Goal: Task Accomplishment & Management: Manage account settings

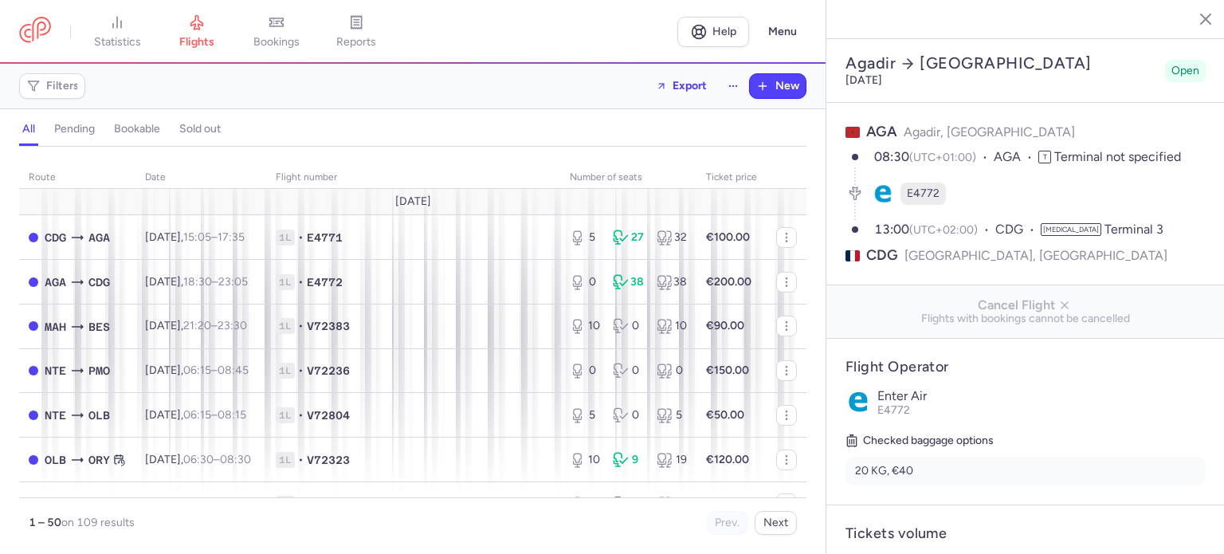
select select "days"
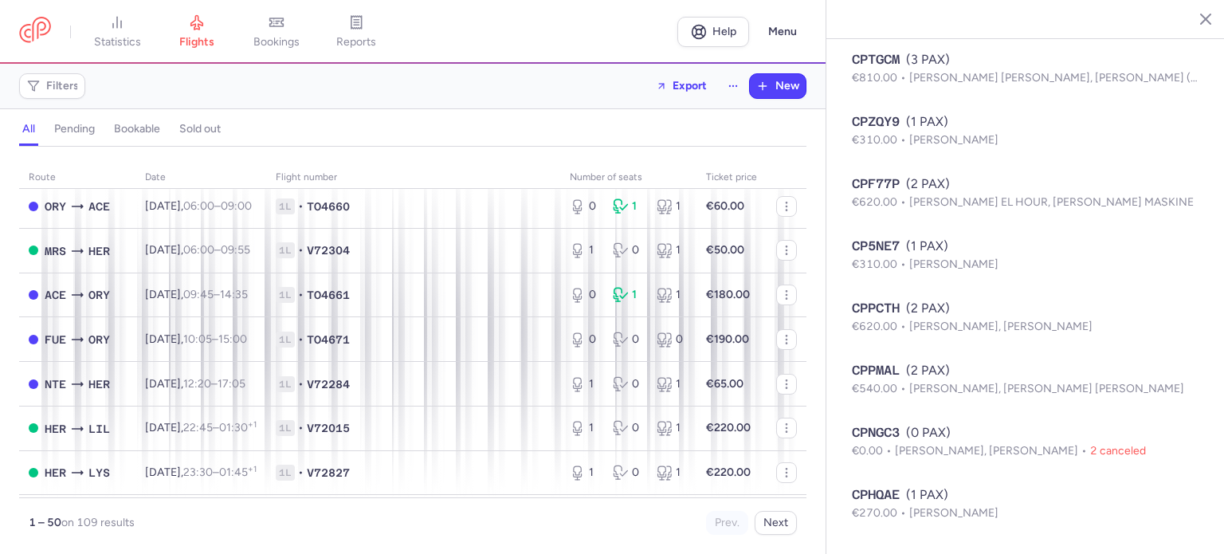
scroll to position [638, 0]
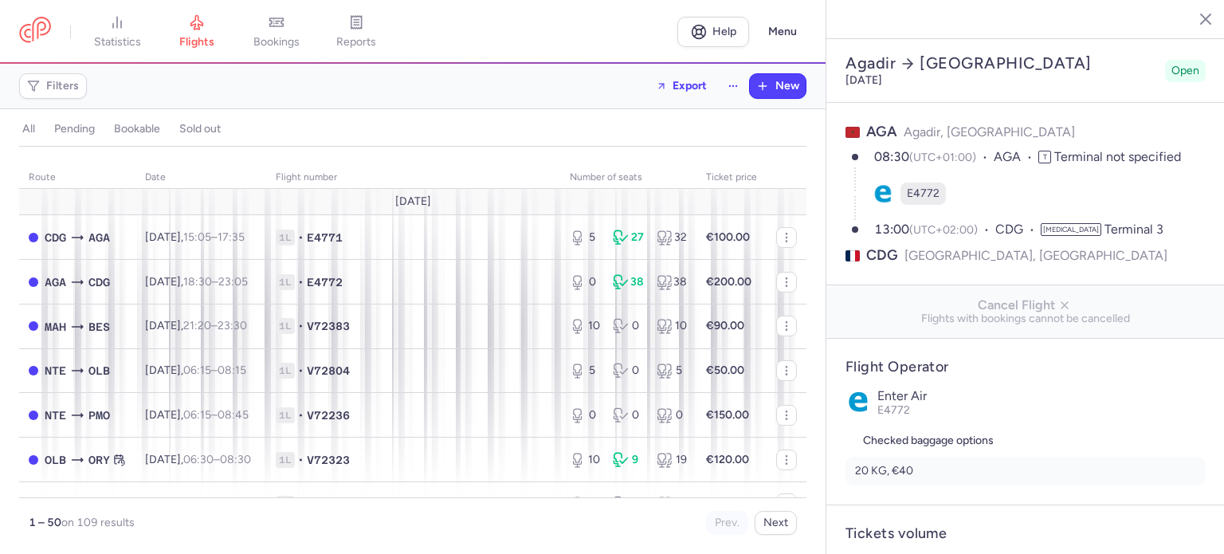
select select "days"
type input "0"
type input "300"
type input "2"
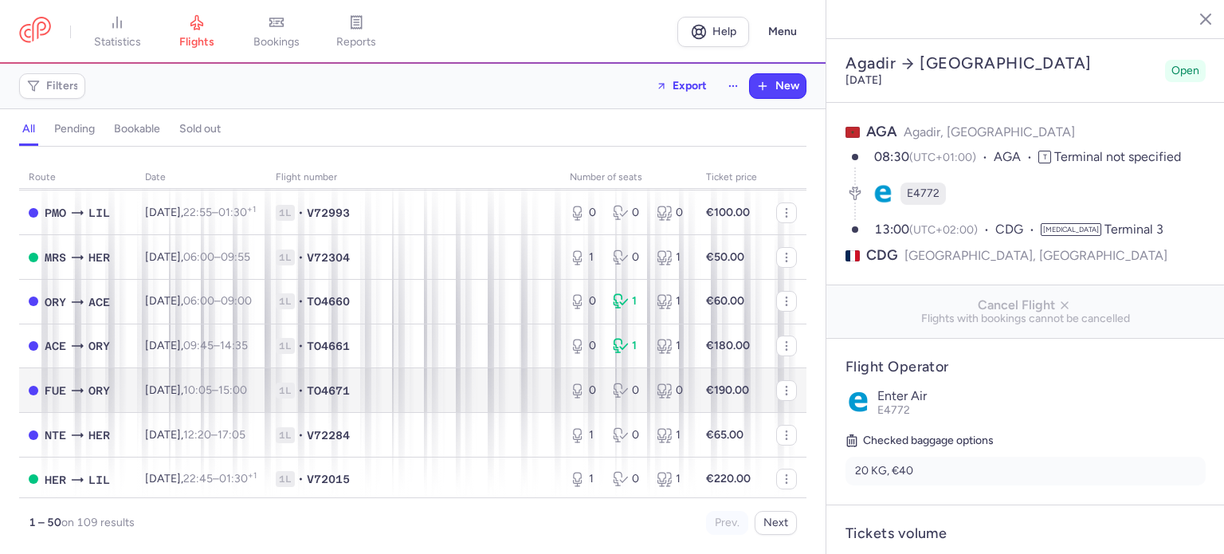
scroll to position [638, 0]
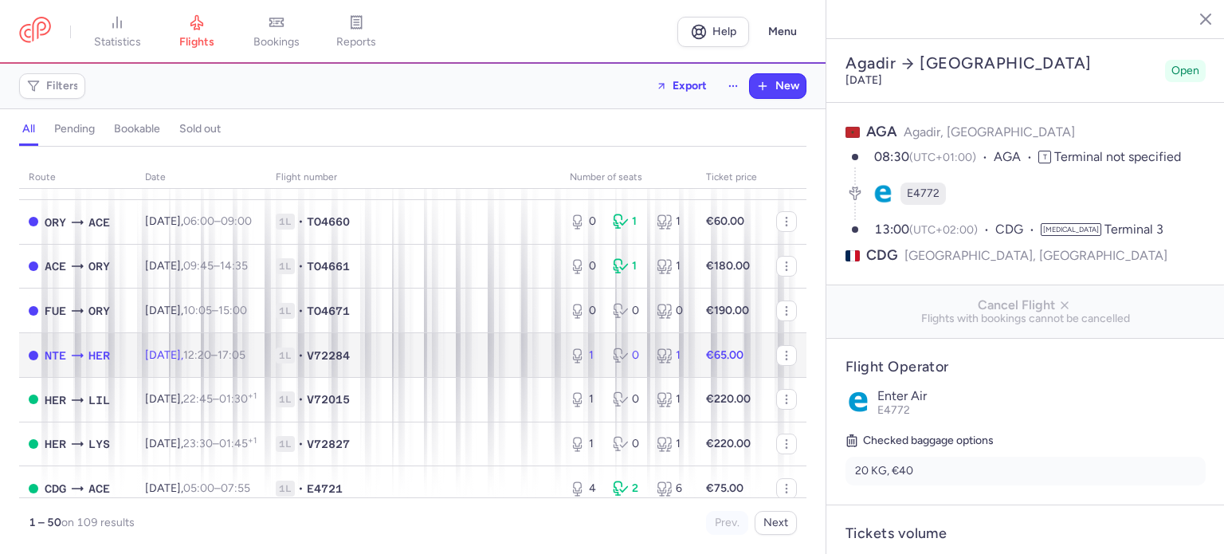
click at [220, 378] on td "Sat, 16 Aug, 12:20 – 17:05 +0" at bounding box center [201, 355] width 131 height 45
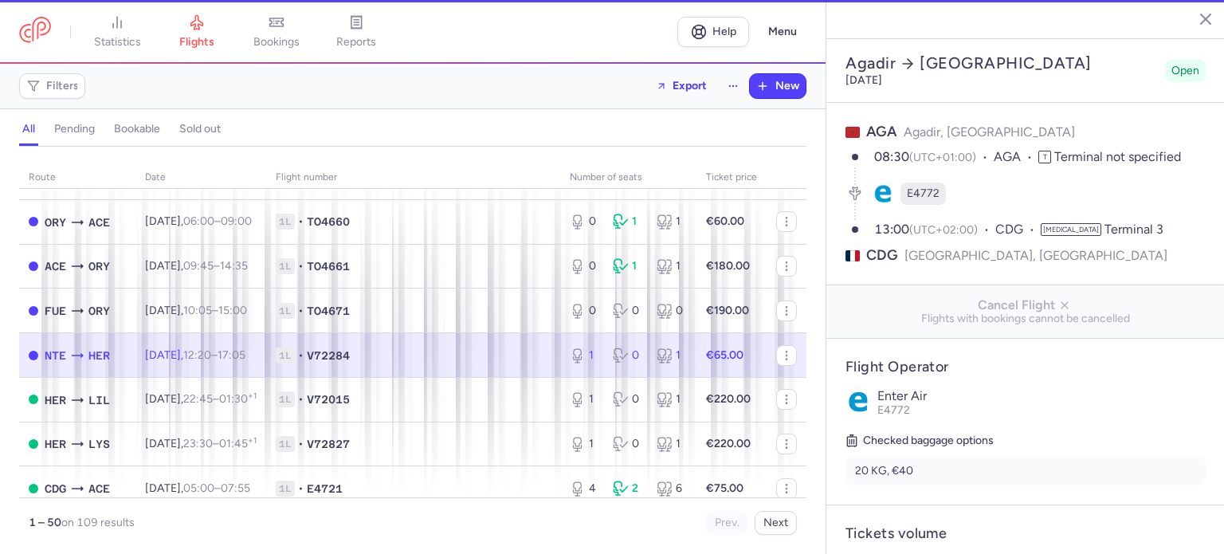
type input "1"
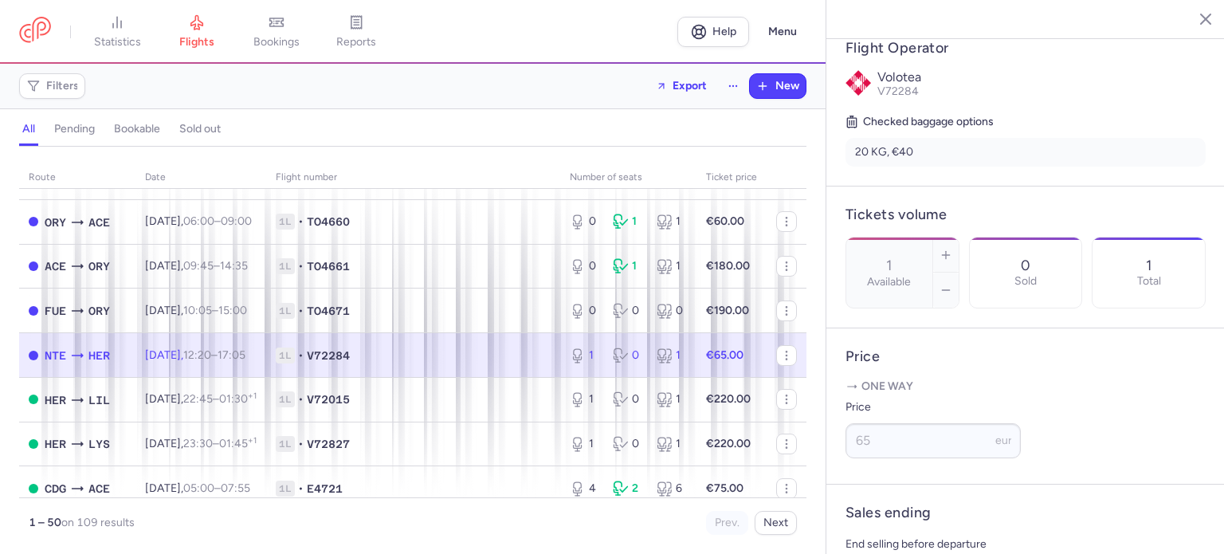
scroll to position [557, 0]
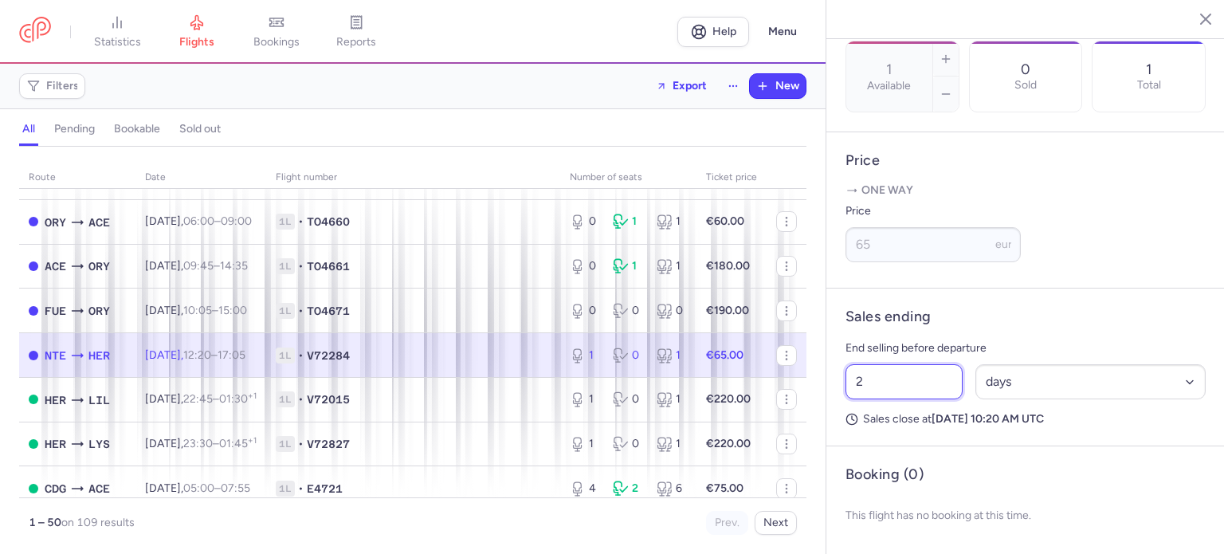
drag, startPoint x: 822, startPoint y: 384, endPoint x: 789, endPoint y: 375, distance: 34.1
click at [789, 375] on div "statistics flights bookings reports Help Menu Filters Export New all pending bo…" at bounding box center [612, 277] width 1224 height 554
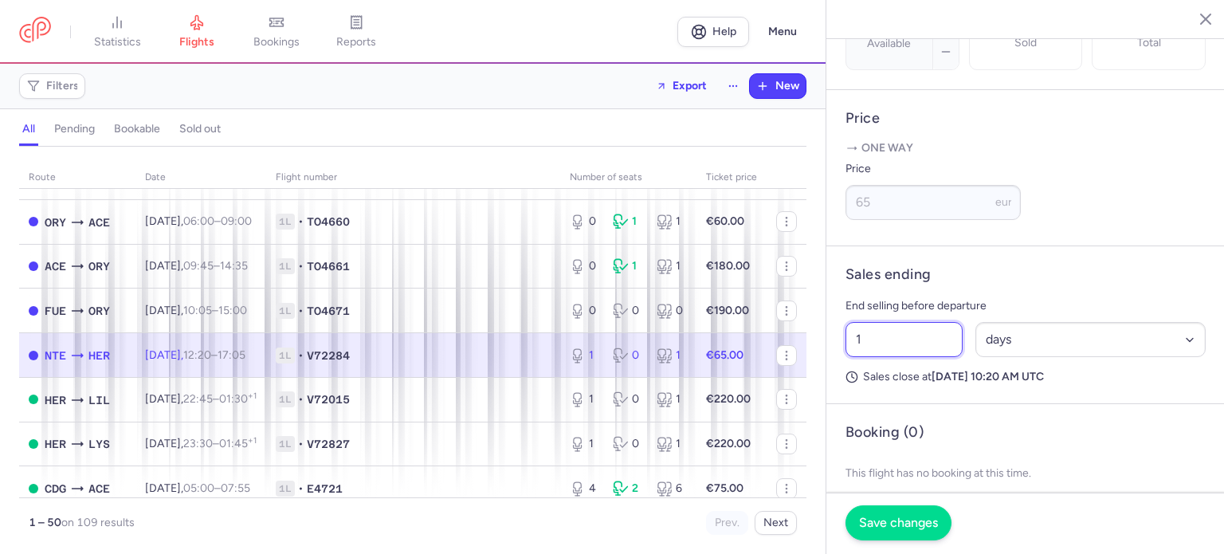
type input "1"
click at [899, 529] on span "Save changes" at bounding box center [898, 523] width 79 height 14
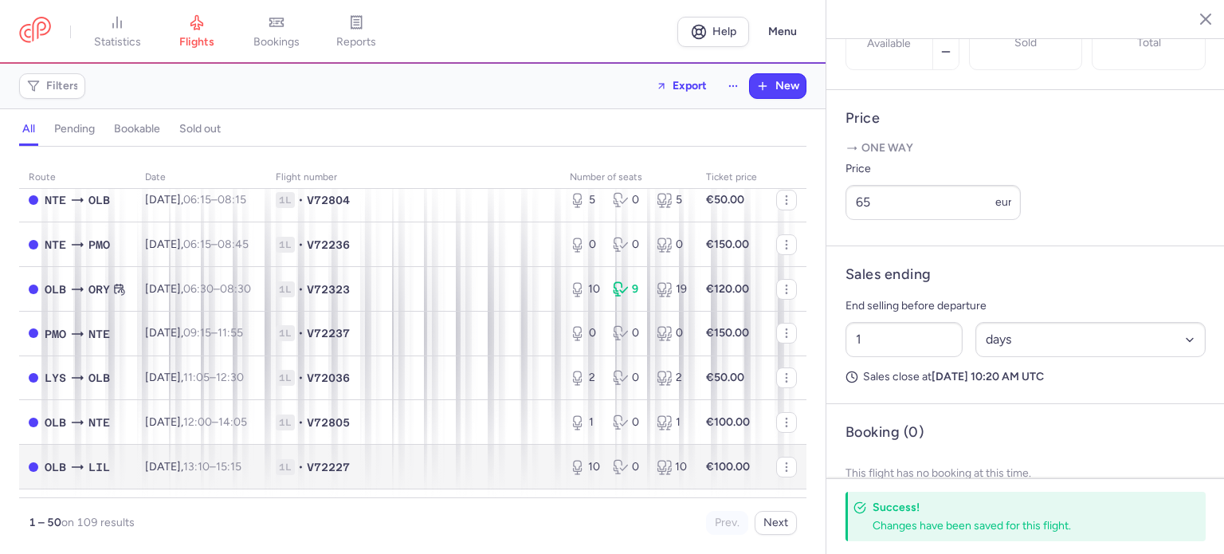
scroll to position [0, 0]
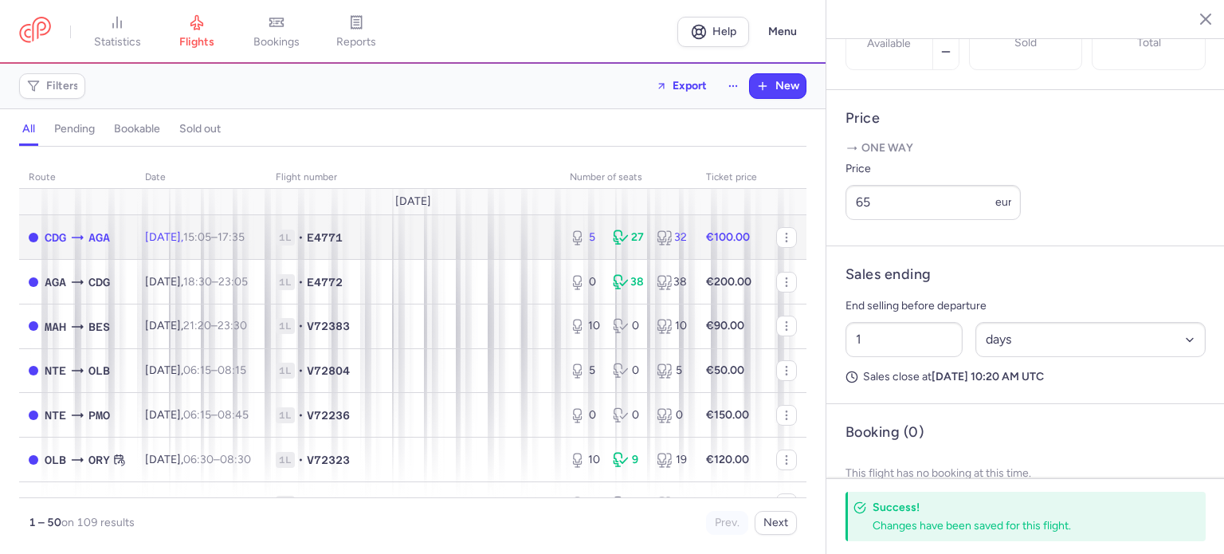
click at [257, 251] on td "Thu, 14 Aug, 15:05 – 17:35 +0" at bounding box center [201, 237] width 131 height 45
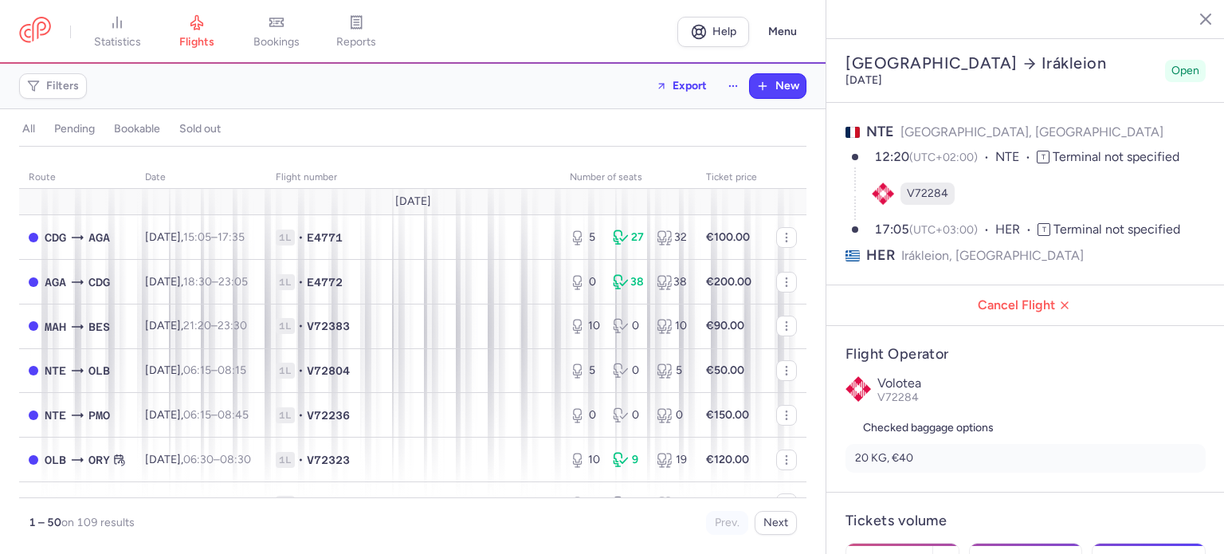
select select "days"
type input "1"
type input "65"
type input "1"
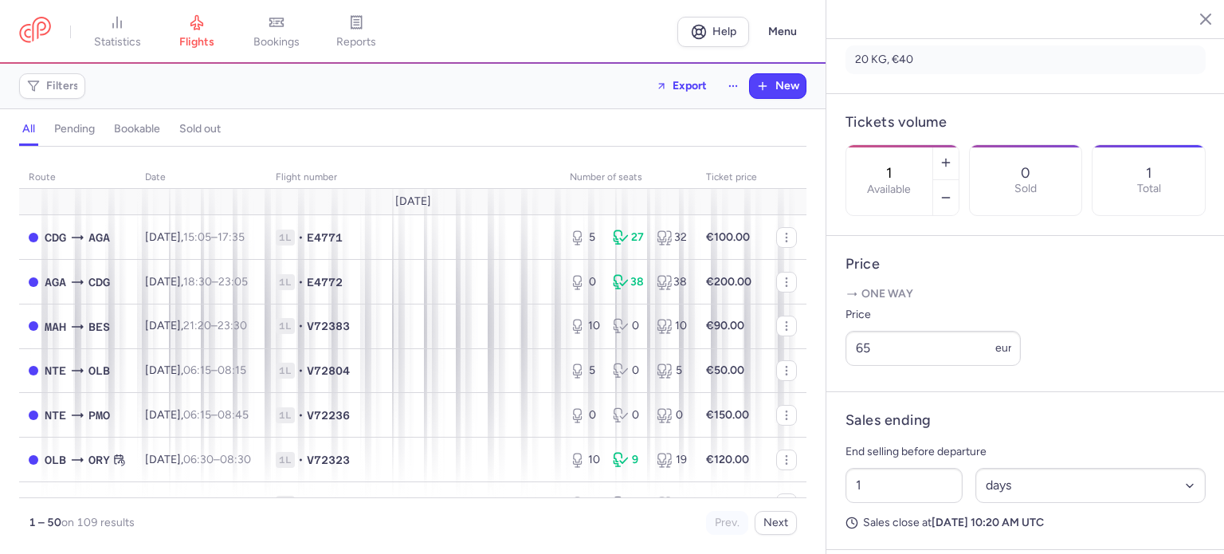
scroll to position [544, 0]
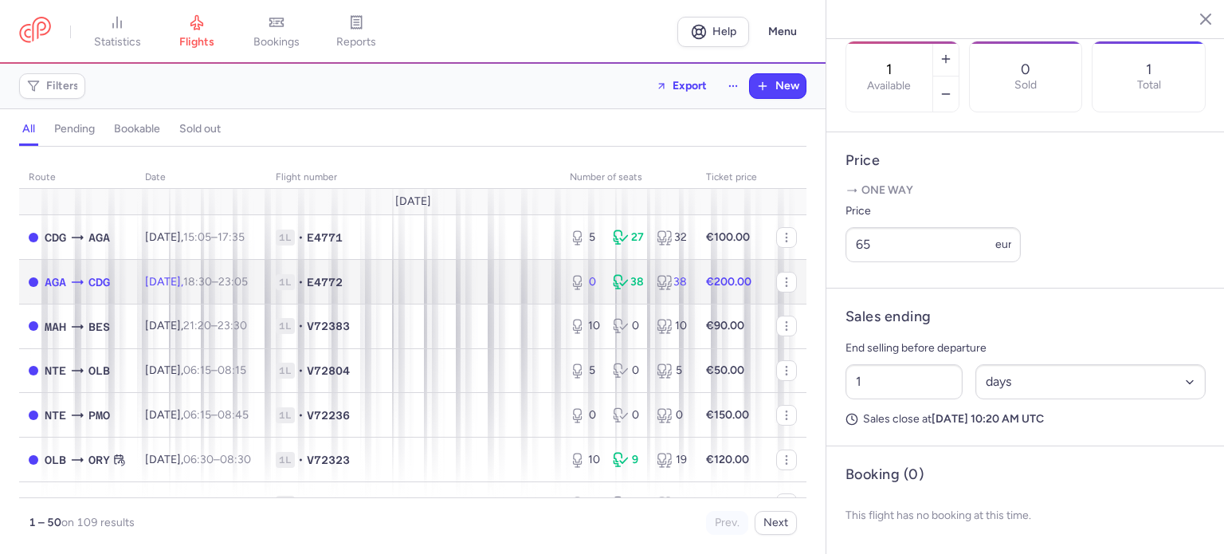
click at [611, 293] on div "0 38 38" at bounding box center [629, 282] width 130 height 29
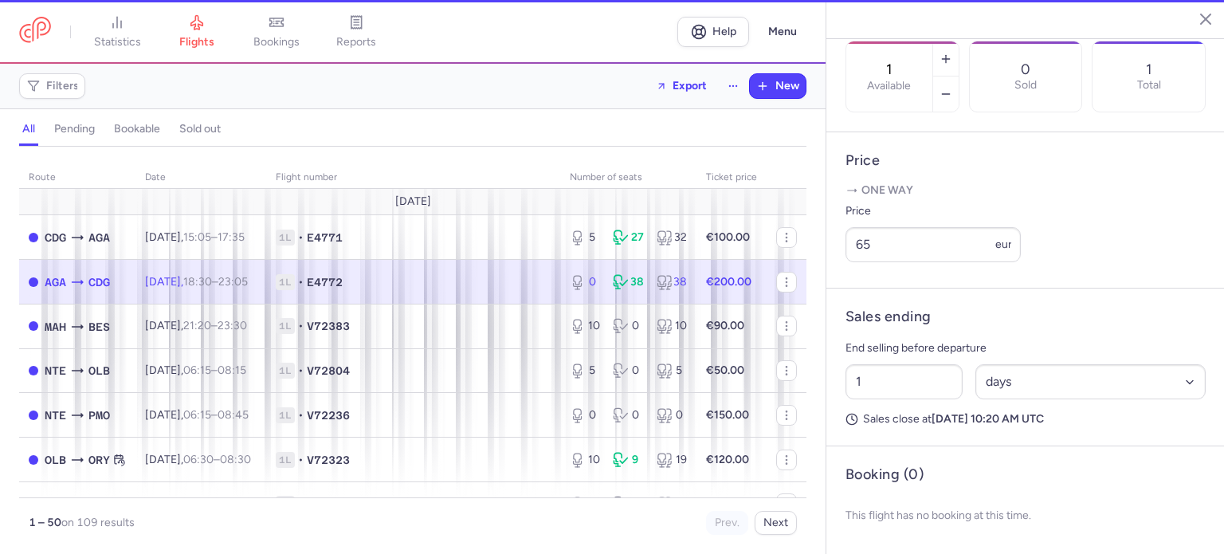
type input "0"
type input "2"
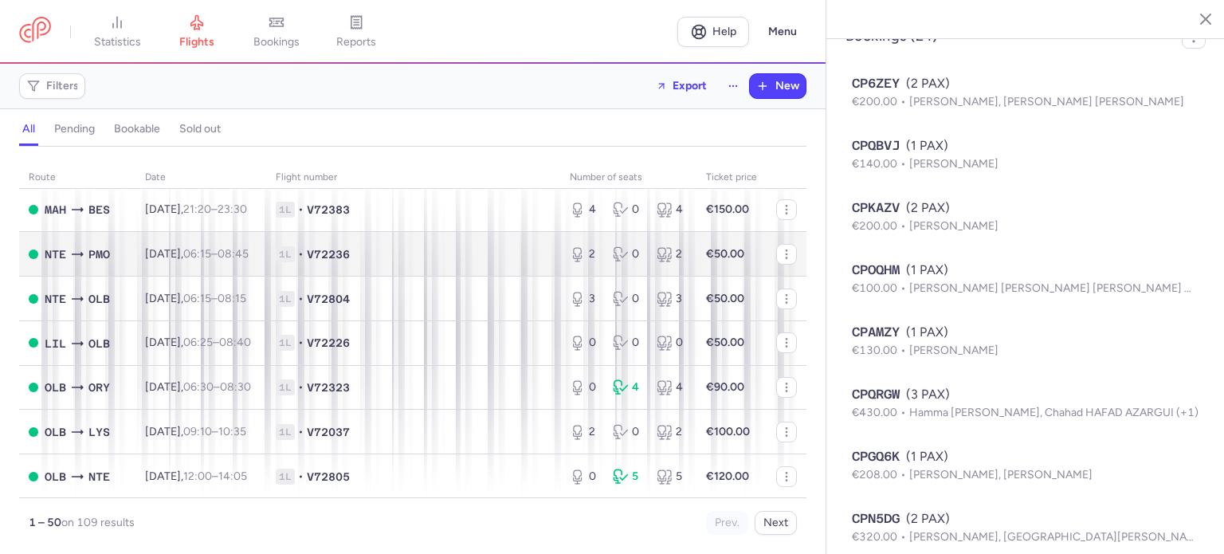
scroll to position [1910, 0]
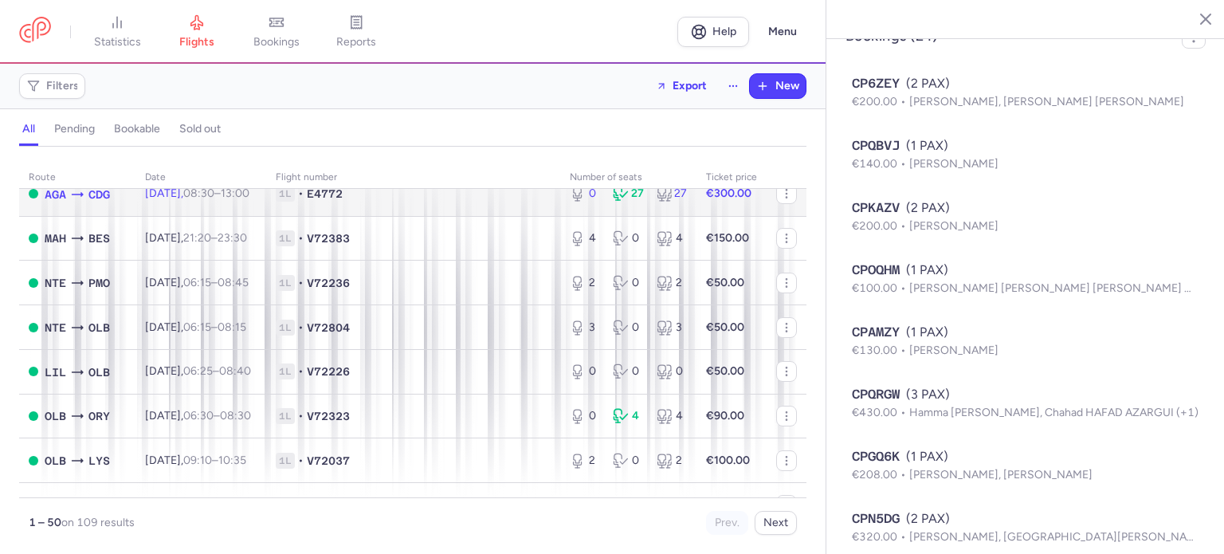
click at [295, 202] on span "1L" at bounding box center [285, 194] width 19 height 16
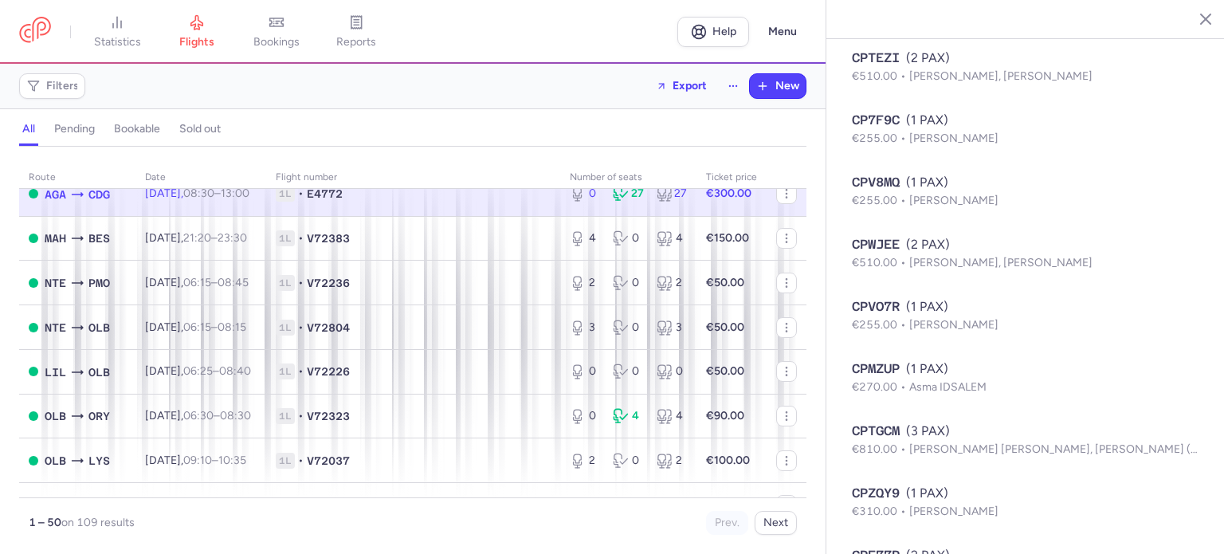
scroll to position [1753, 0]
